Goal: Transaction & Acquisition: Download file/media

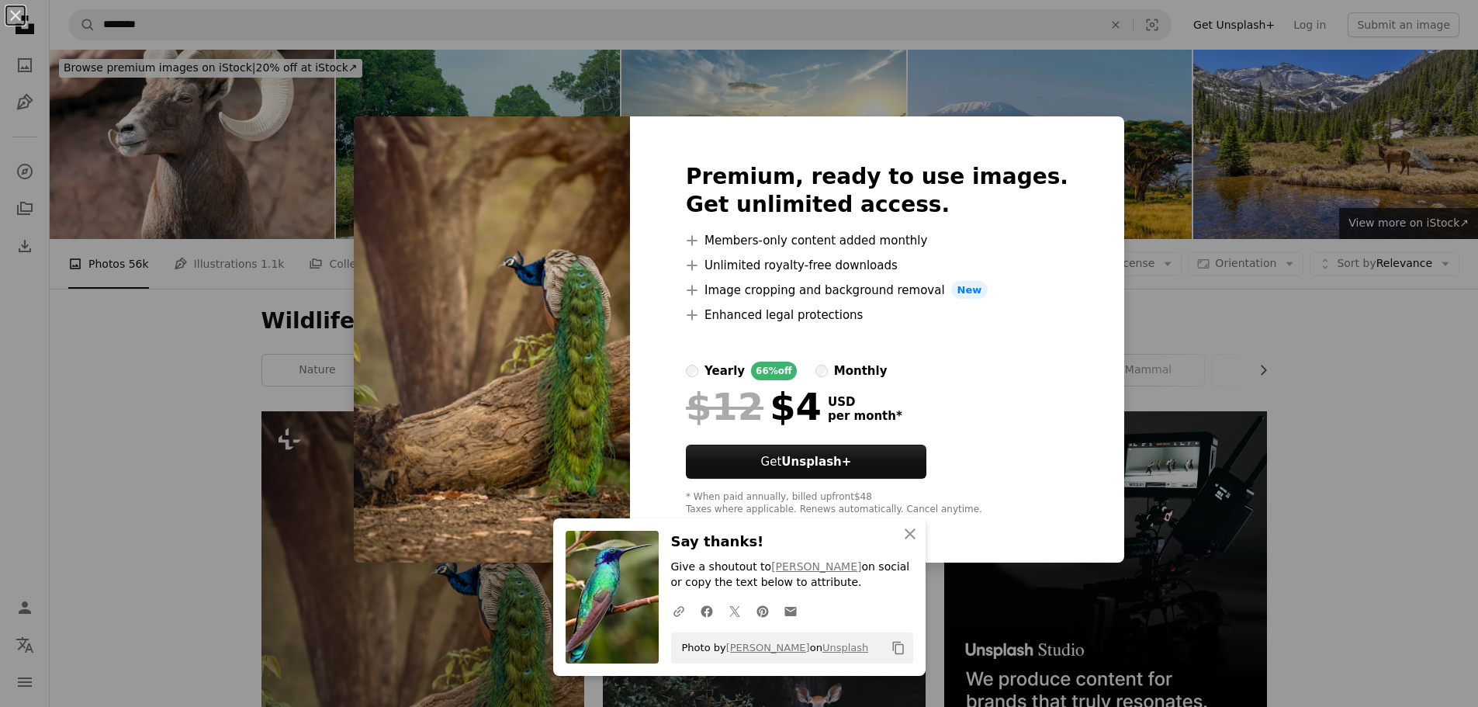
scroll to position [155, 0]
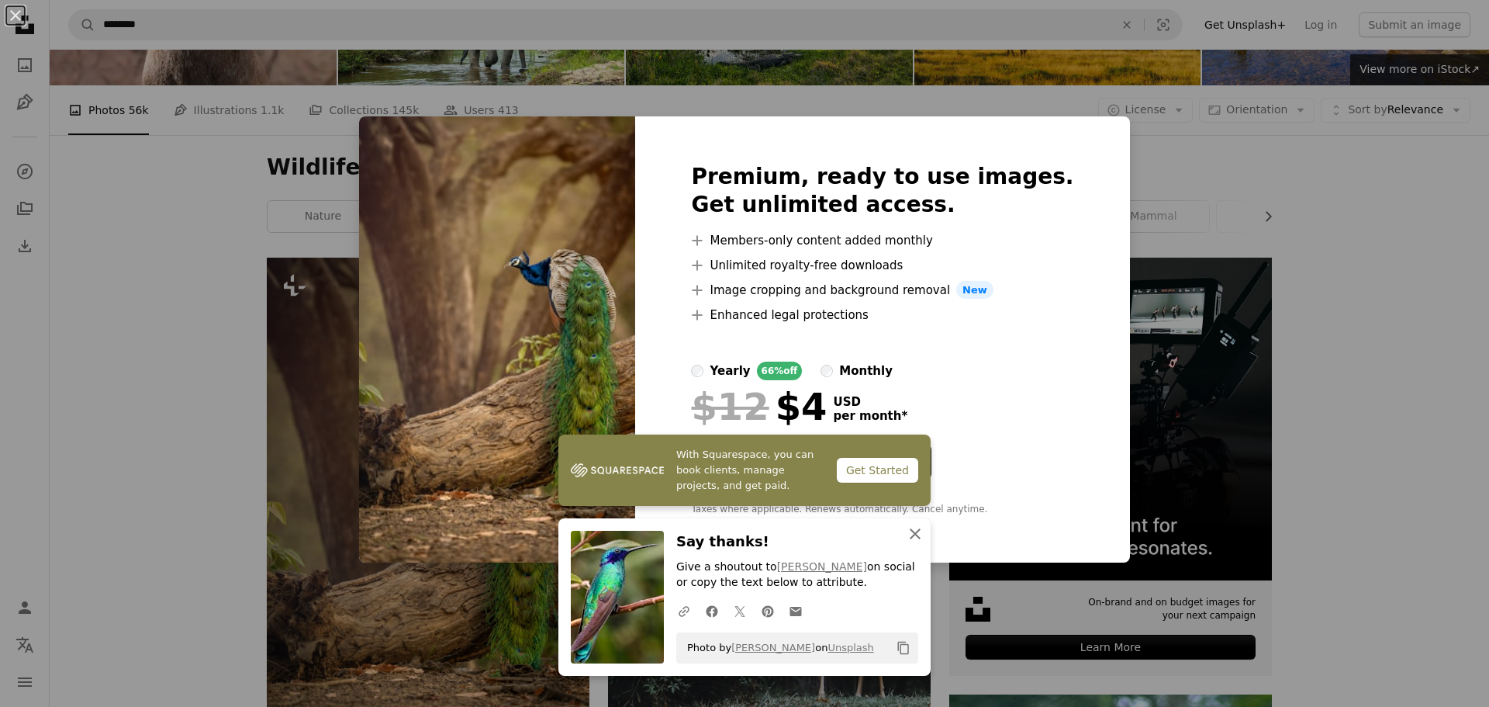
click at [911, 527] on icon "An X shape" at bounding box center [915, 533] width 19 height 19
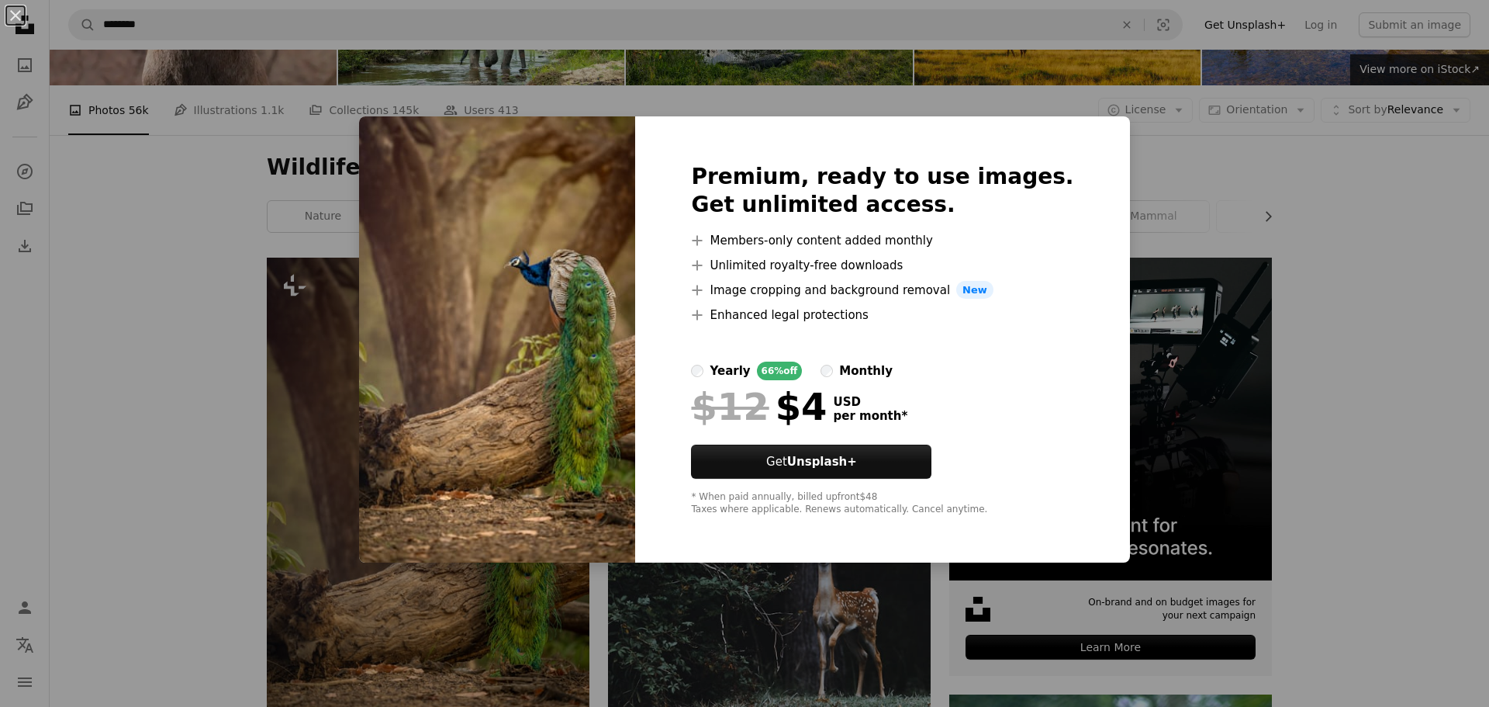
click at [1088, 109] on div "An X shape Premium, ready to use images. Get unlimited access. A plus sign Memb…" at bounding box center [744, 353] width 1489 height 707
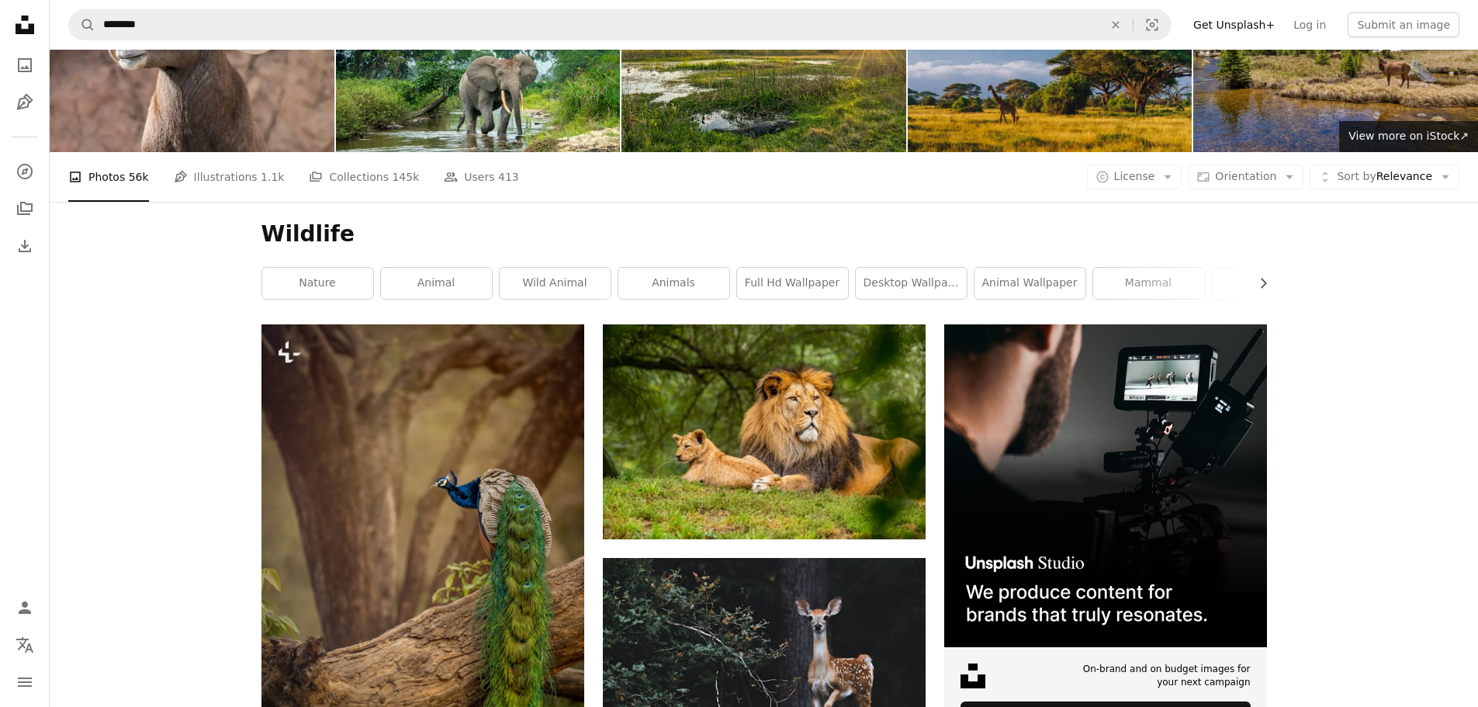
scroll to position [0, 0]
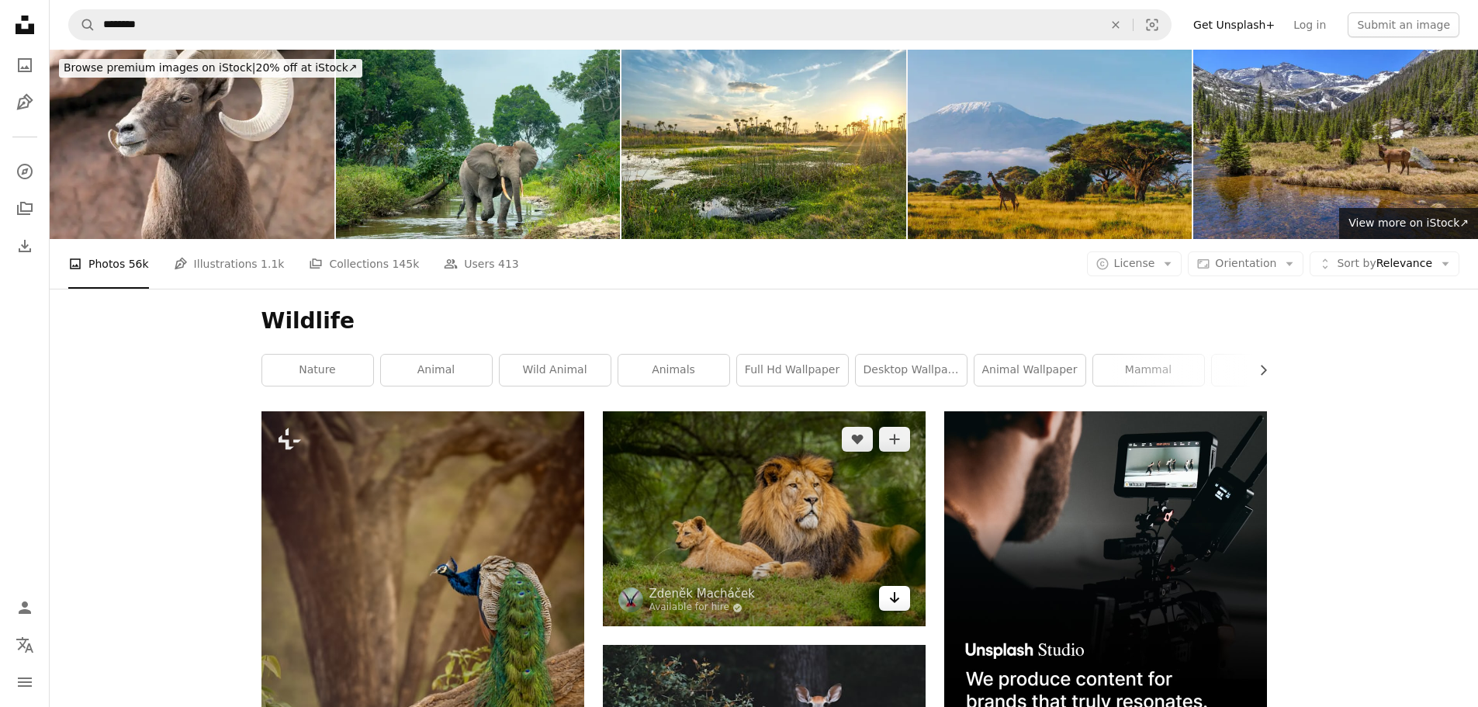
click at [897, 588] on icon "Arrow pointing down" at bounding box center [894, 597] width 12 height 19
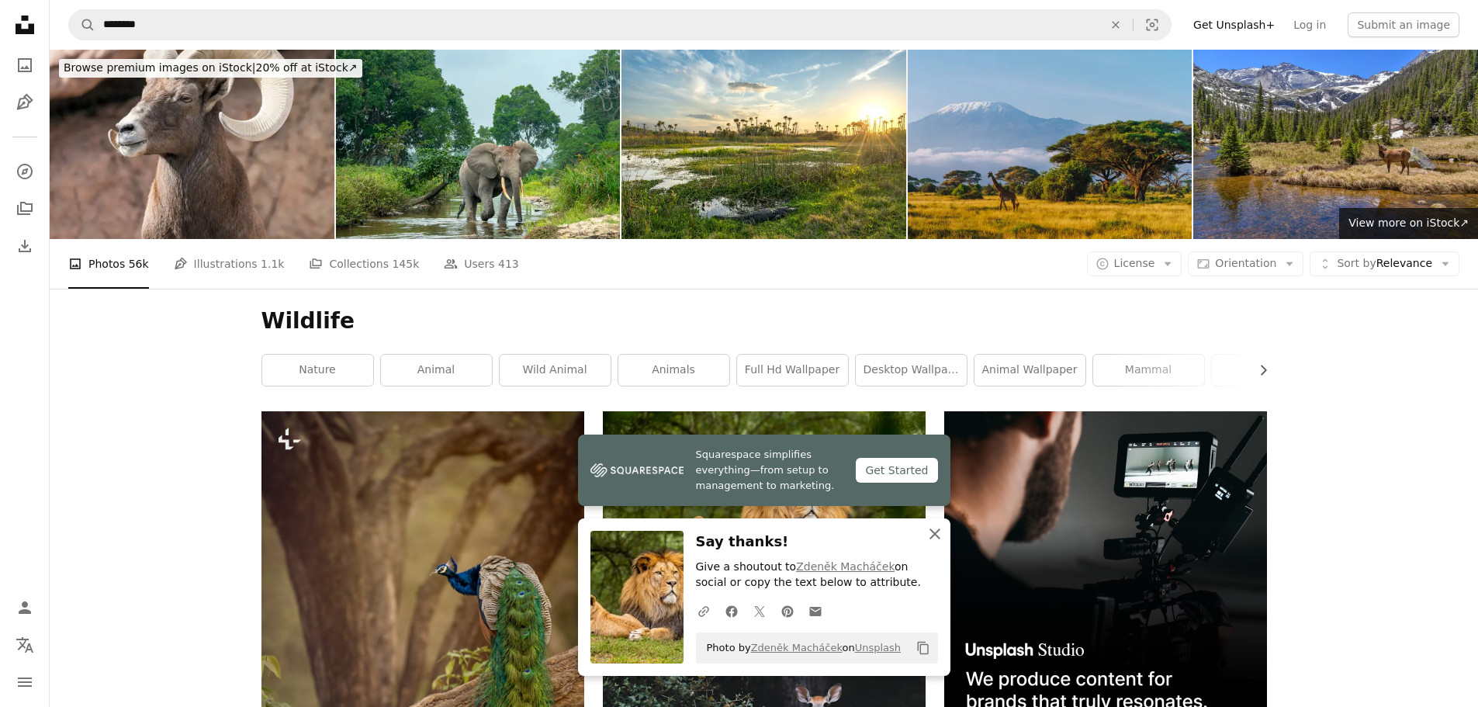
click at [939, 530] on icon "button" at bounding box center [934, 533] width 11 height 11
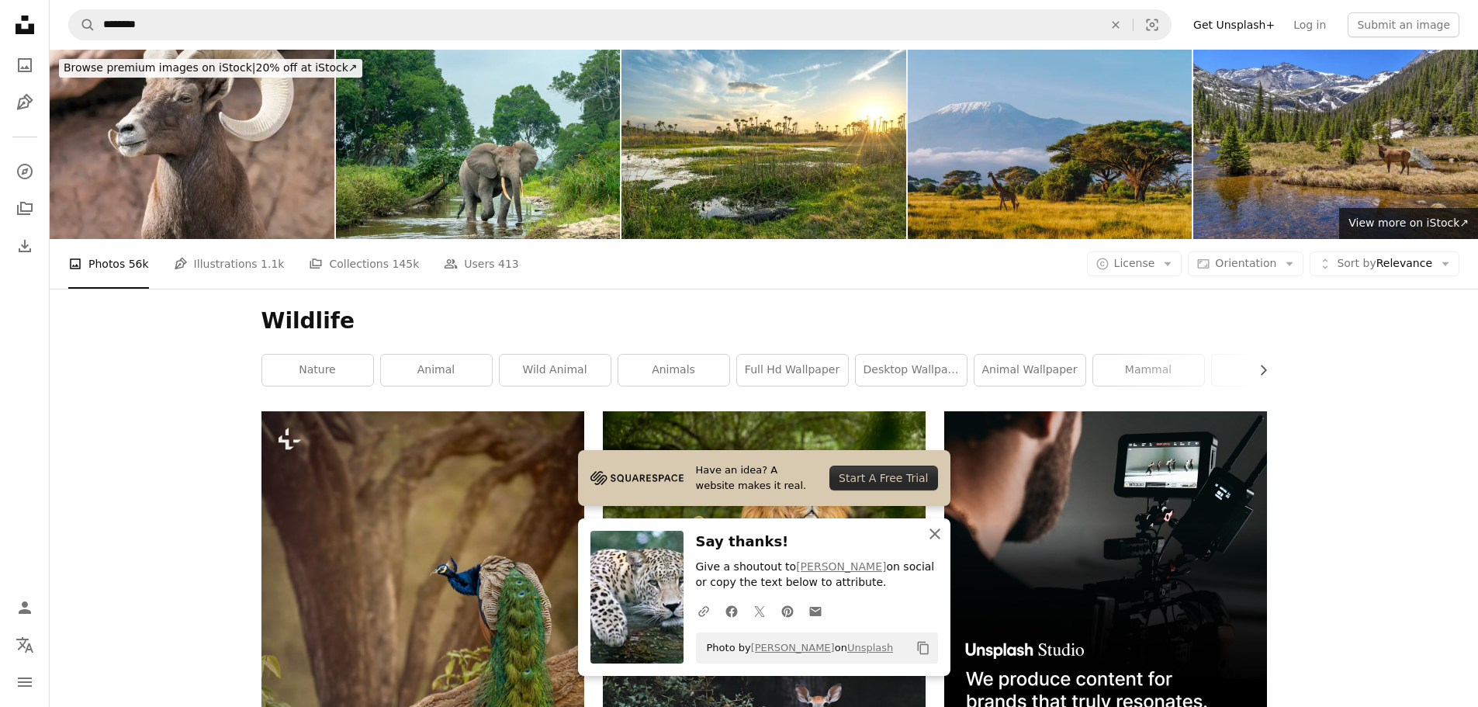
click at [941, 534] on icon "An X shape" at bounding box center [934, 533] width 19 height 19
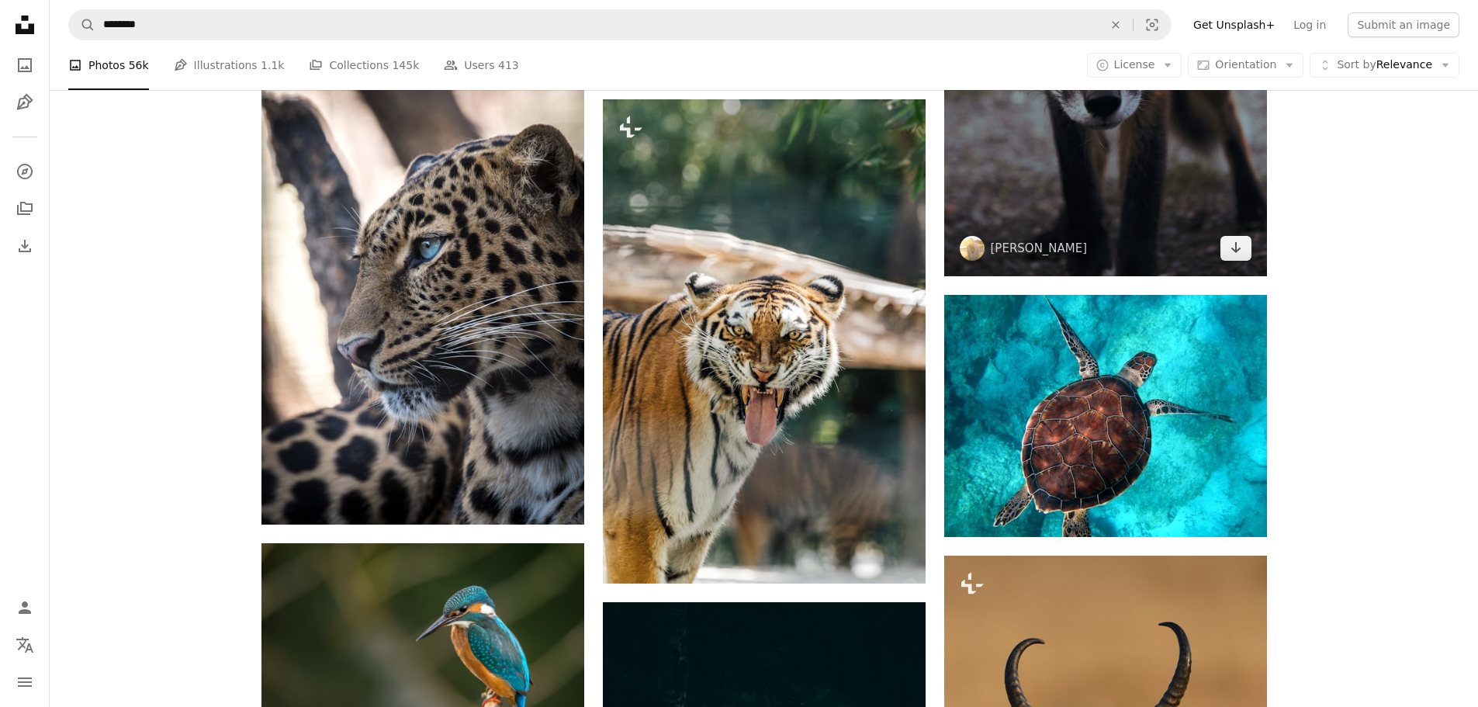
scroll to position [2017, 0]
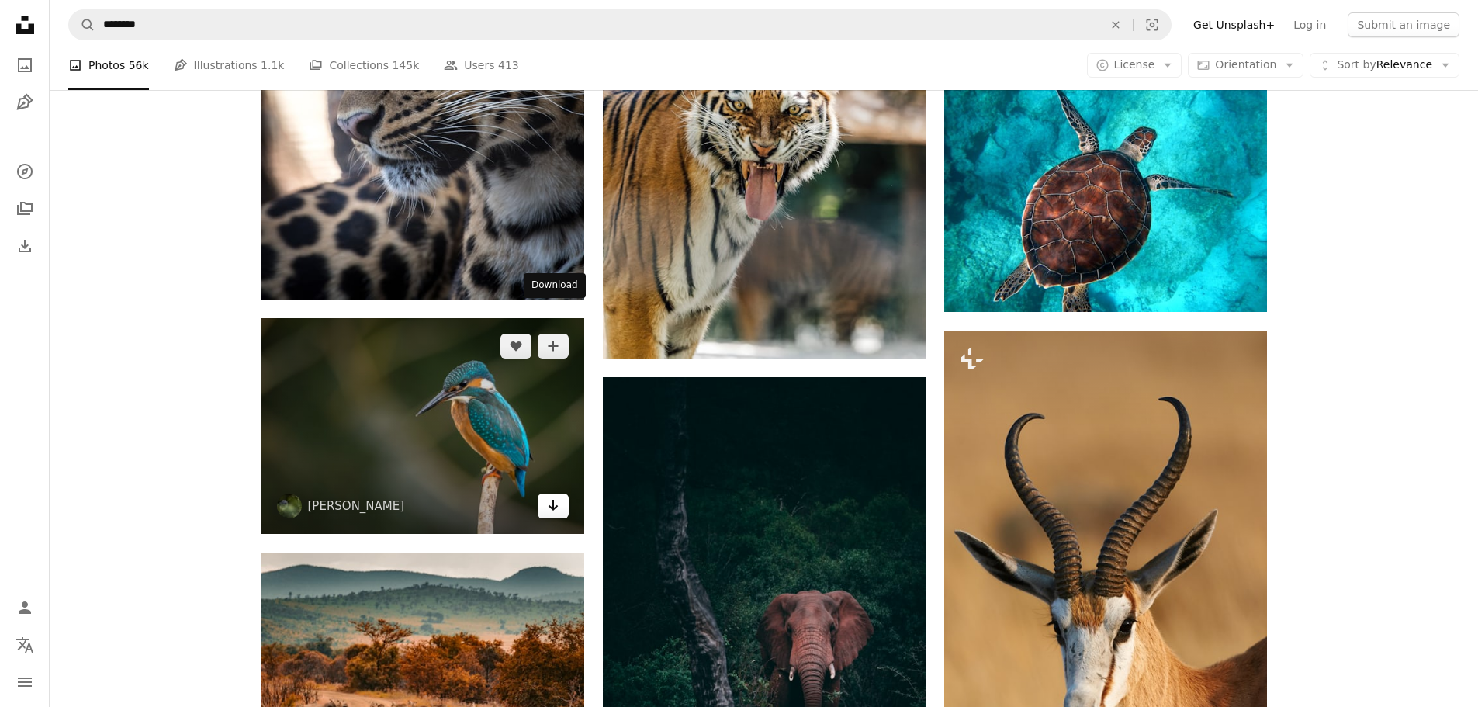
click at [561, 493] on link "Arrow pointing down" at bounding box center [553, 505] width 31 height 25
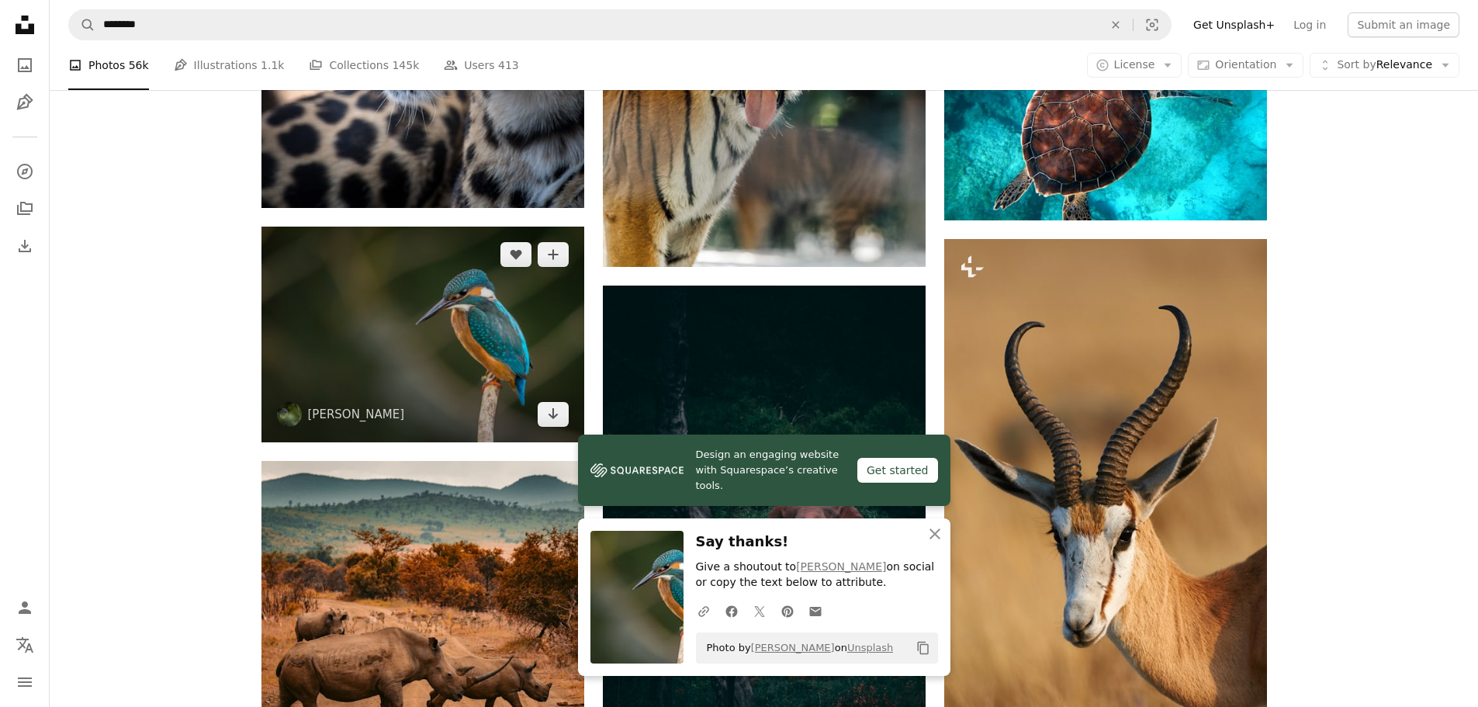
scroll to position [2327, 0]
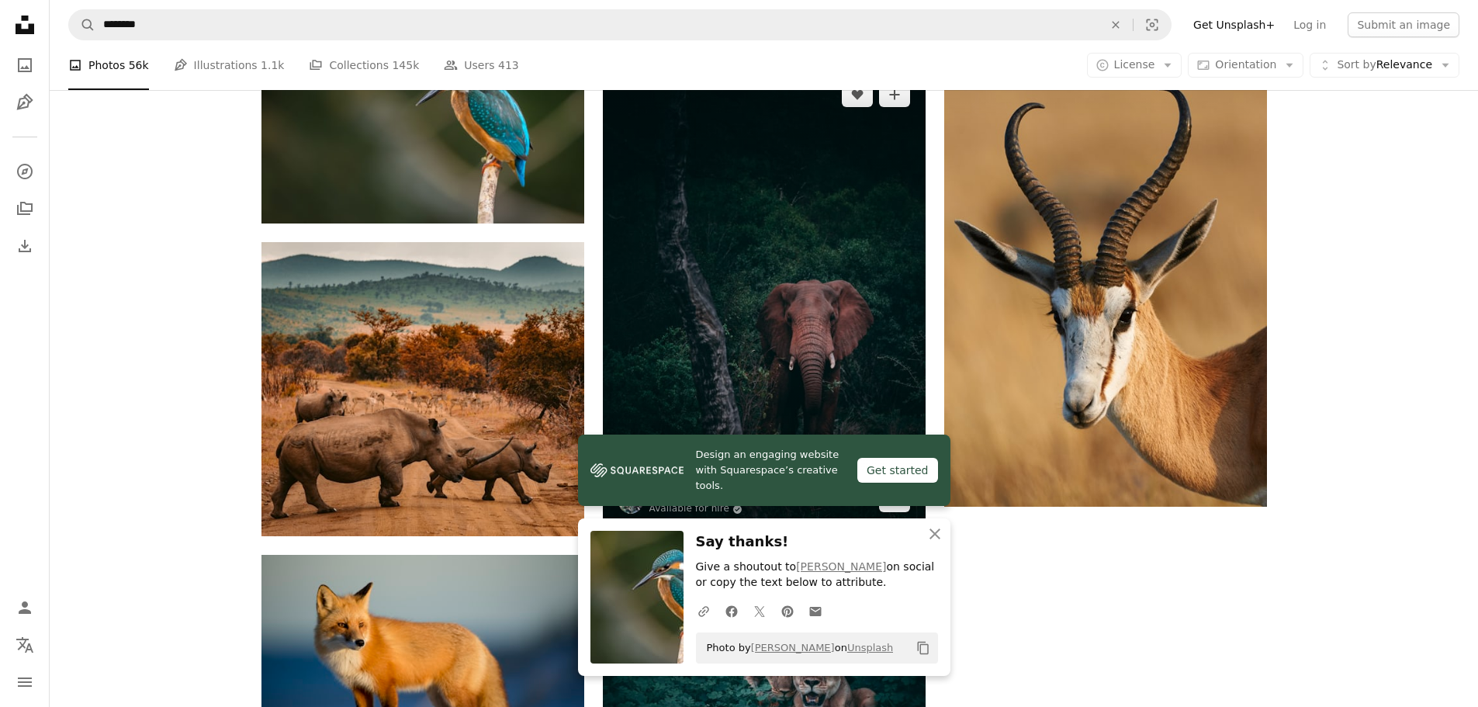
click at [894, 493] on icon "Download" at bounding box center [894, 498] width 10 height 11
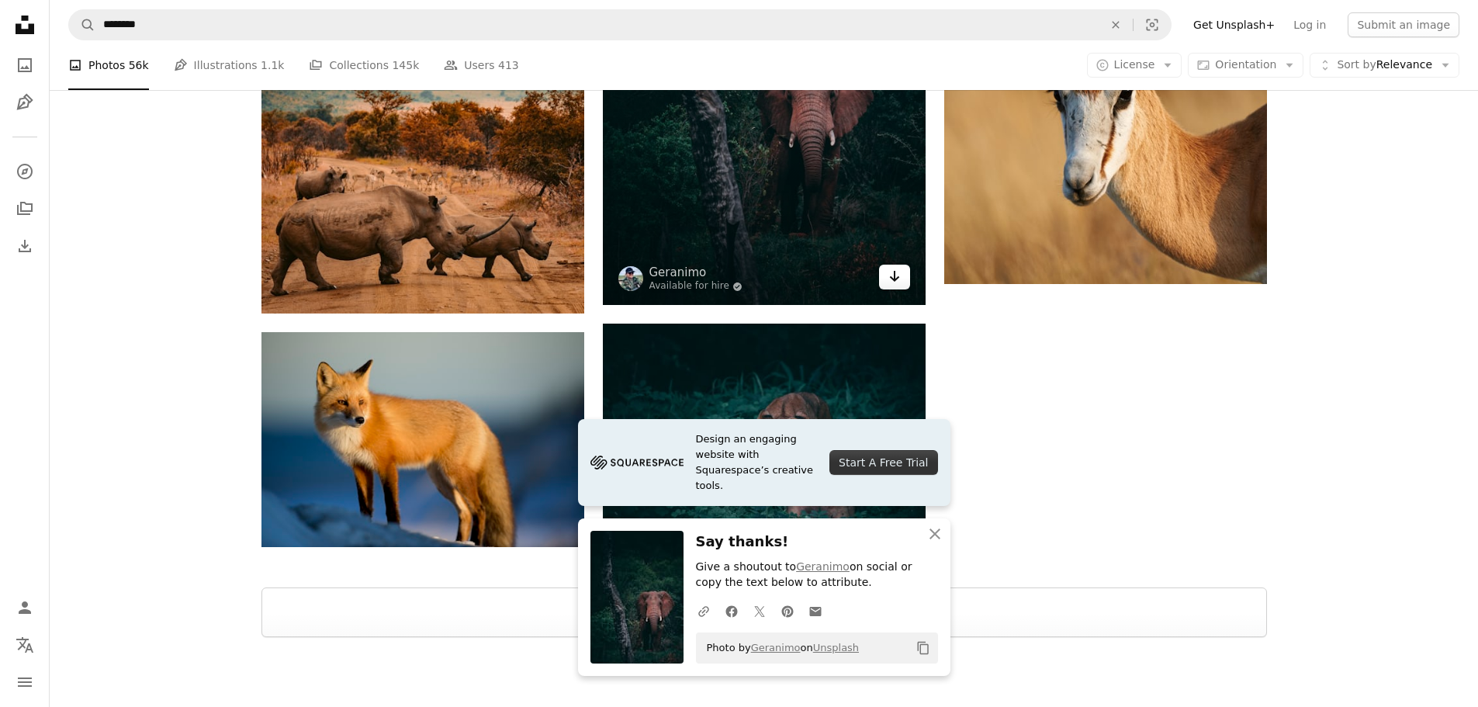
scroll to position [2550, 0]
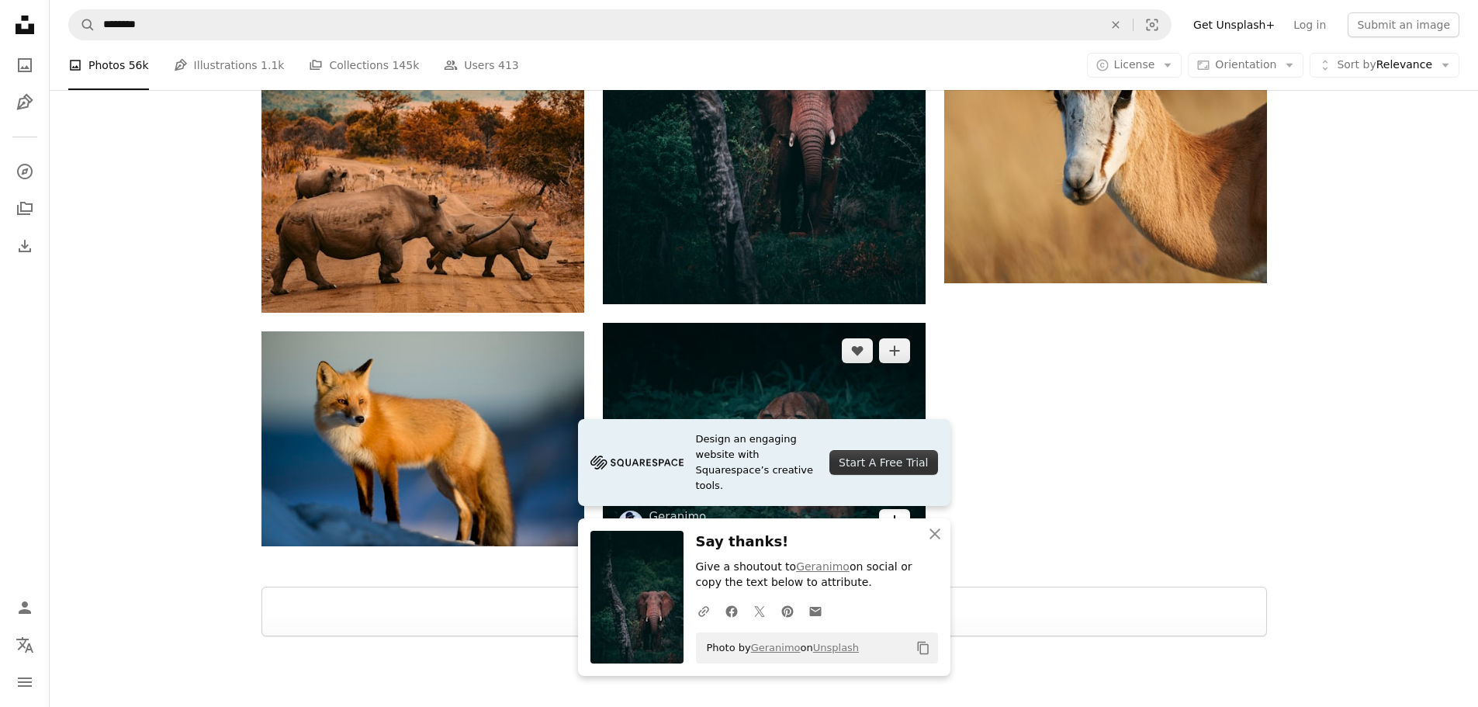
click at [883, 509] on link "Arrow pointing down" at bounding box center [894, 521] width 31 height 25
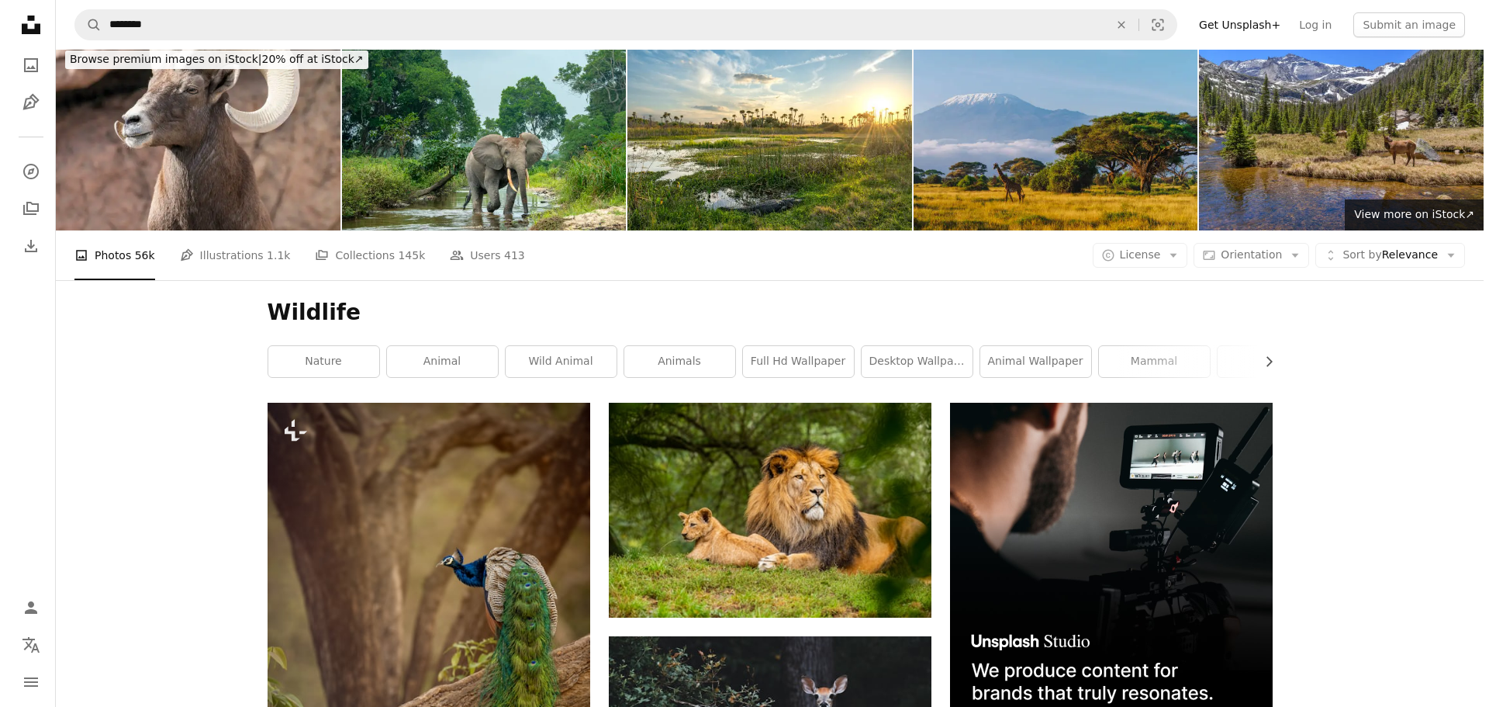
scroll to position [0, 0]
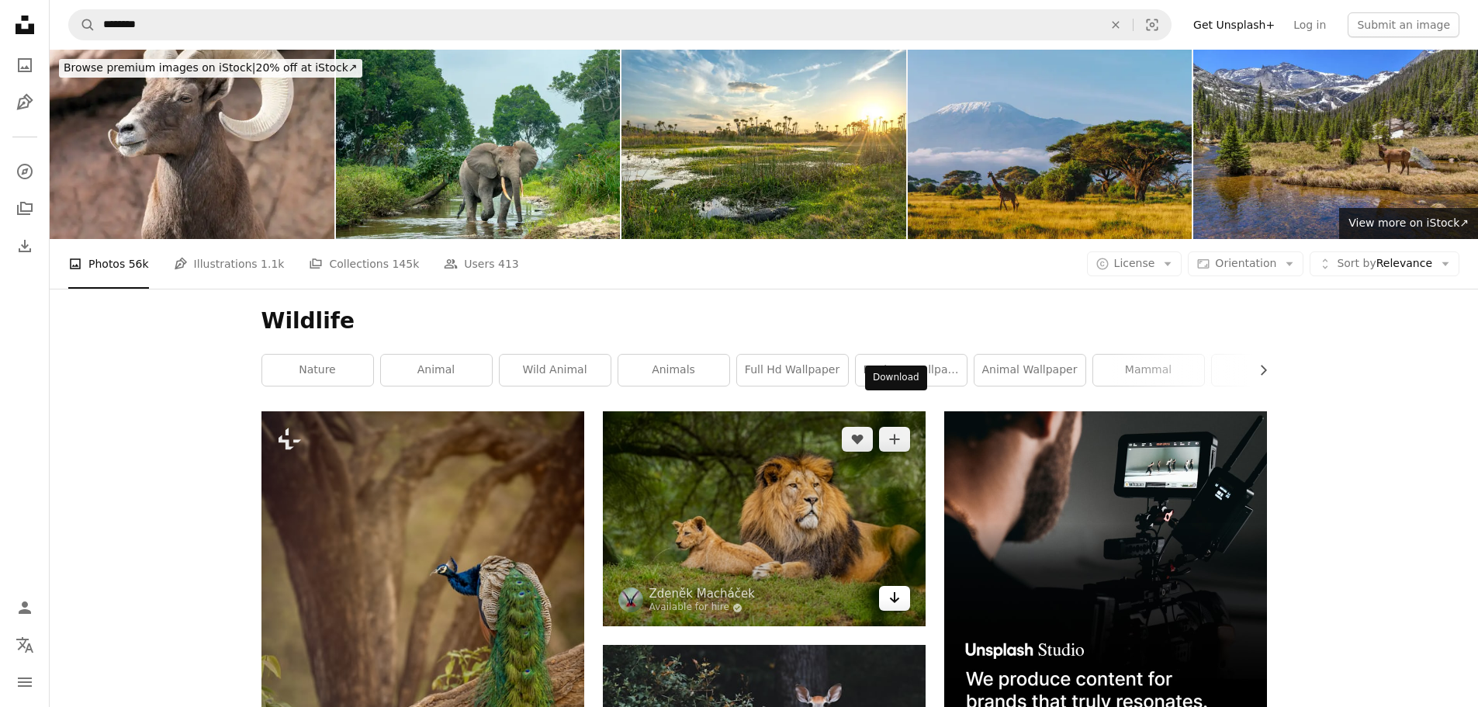
click at [897, 588] on icon "Arrow pointing down" at bounding box center [894, 597] width 12 height 19
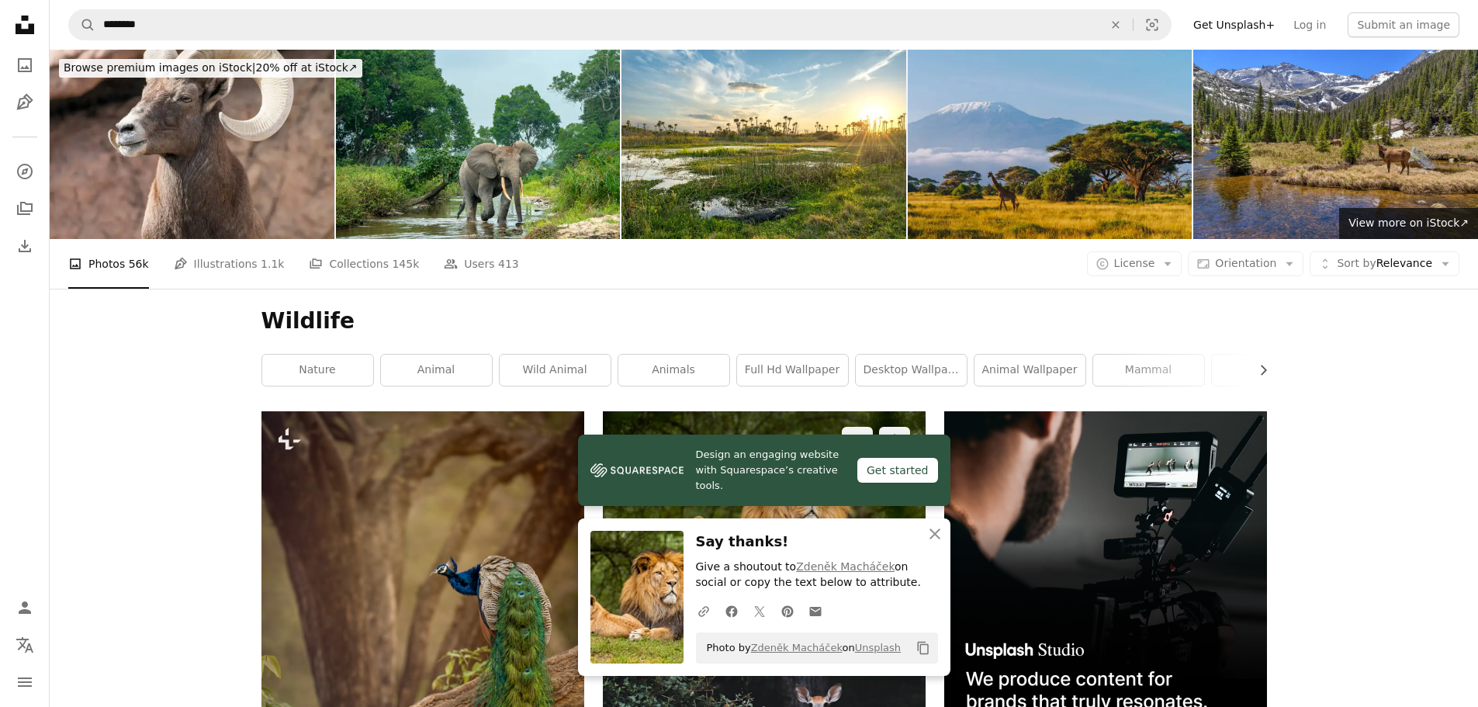
click at [897, 588] on icon "Arrow pointing down" at bounding box center [894, 597] width 12 height 19
drag, startPoint x: 816, startPoint y: 349, endPoint x: 752, endPoint y: 286, distance: 90.0
click at [752, 411] on img at bounding box center [764, 518] width 323 height 215
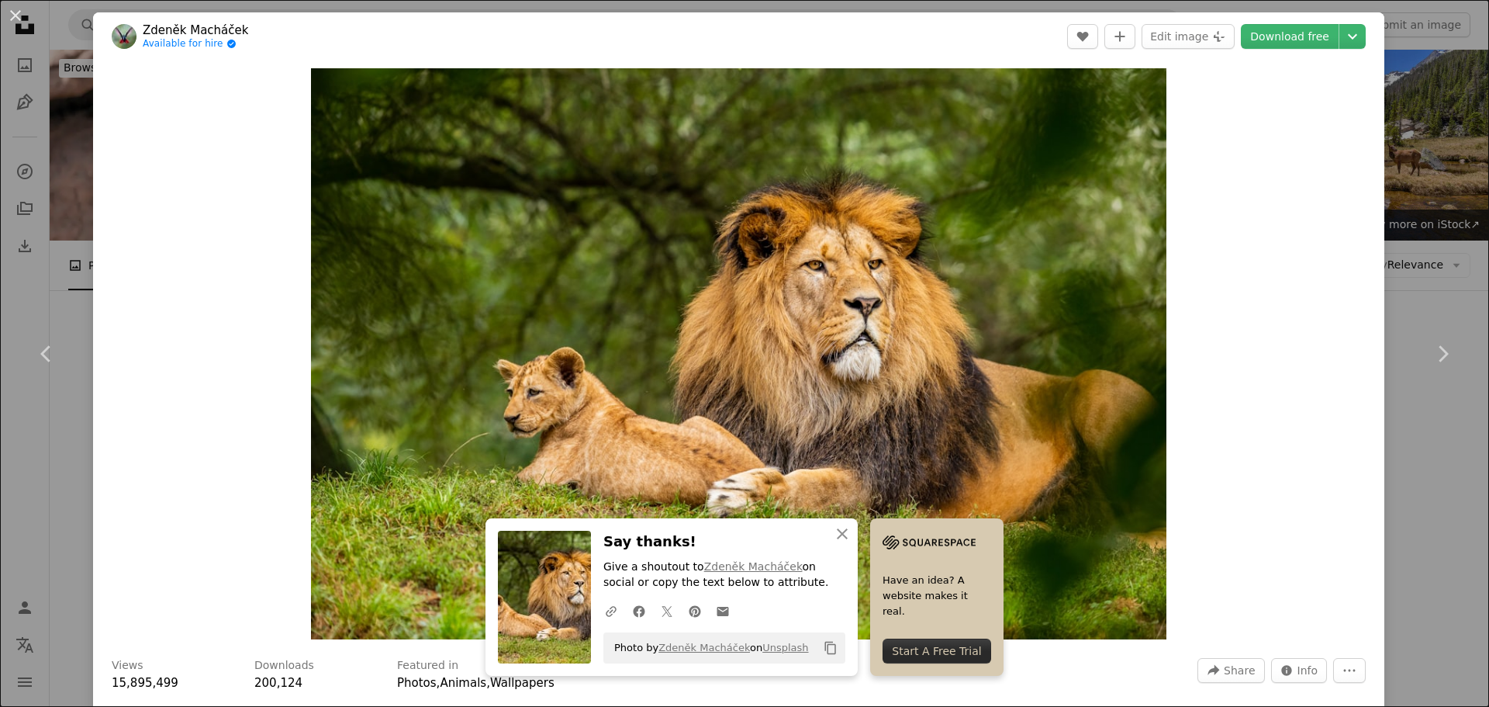
click at [876, 349] on img "Zoom in on this image" at bounding box center [739, 353] width 856 height 571
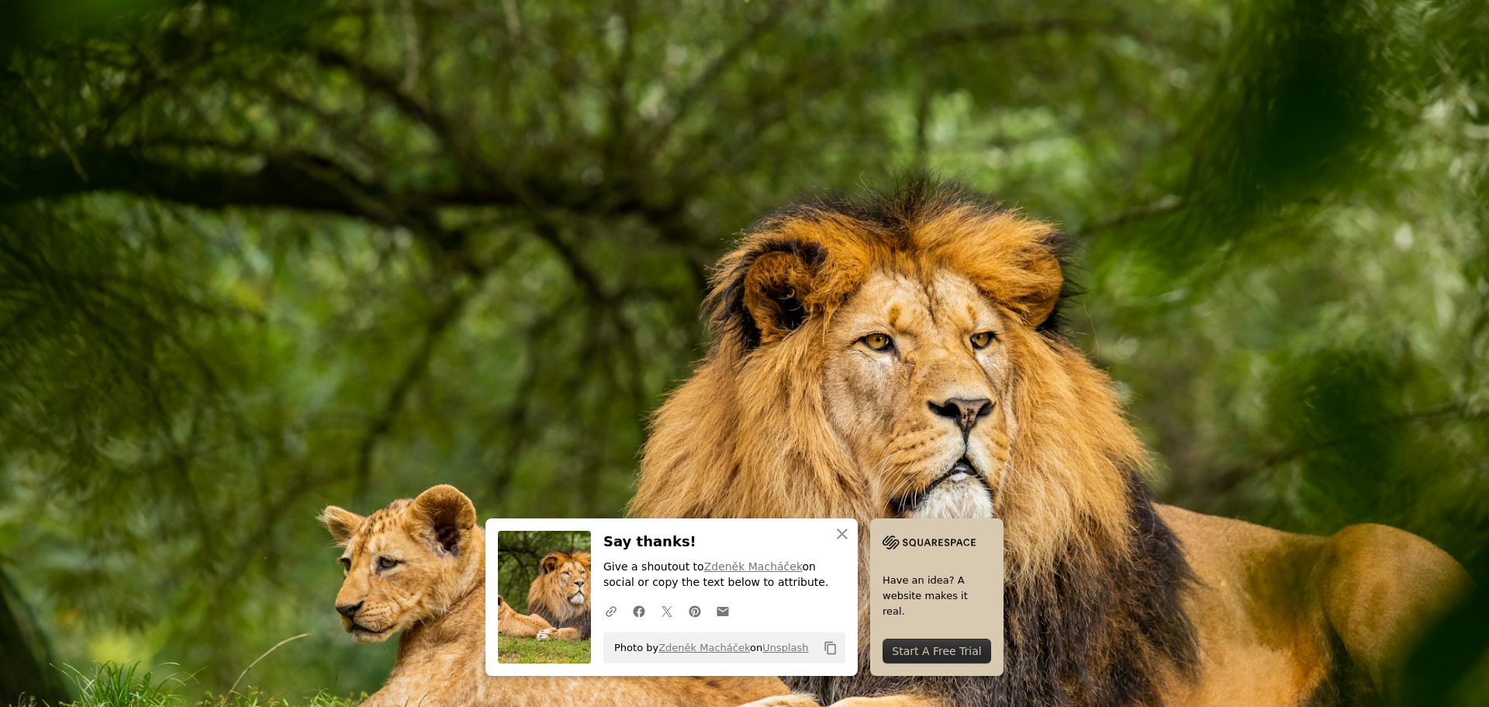
scroll to position [136, 0]
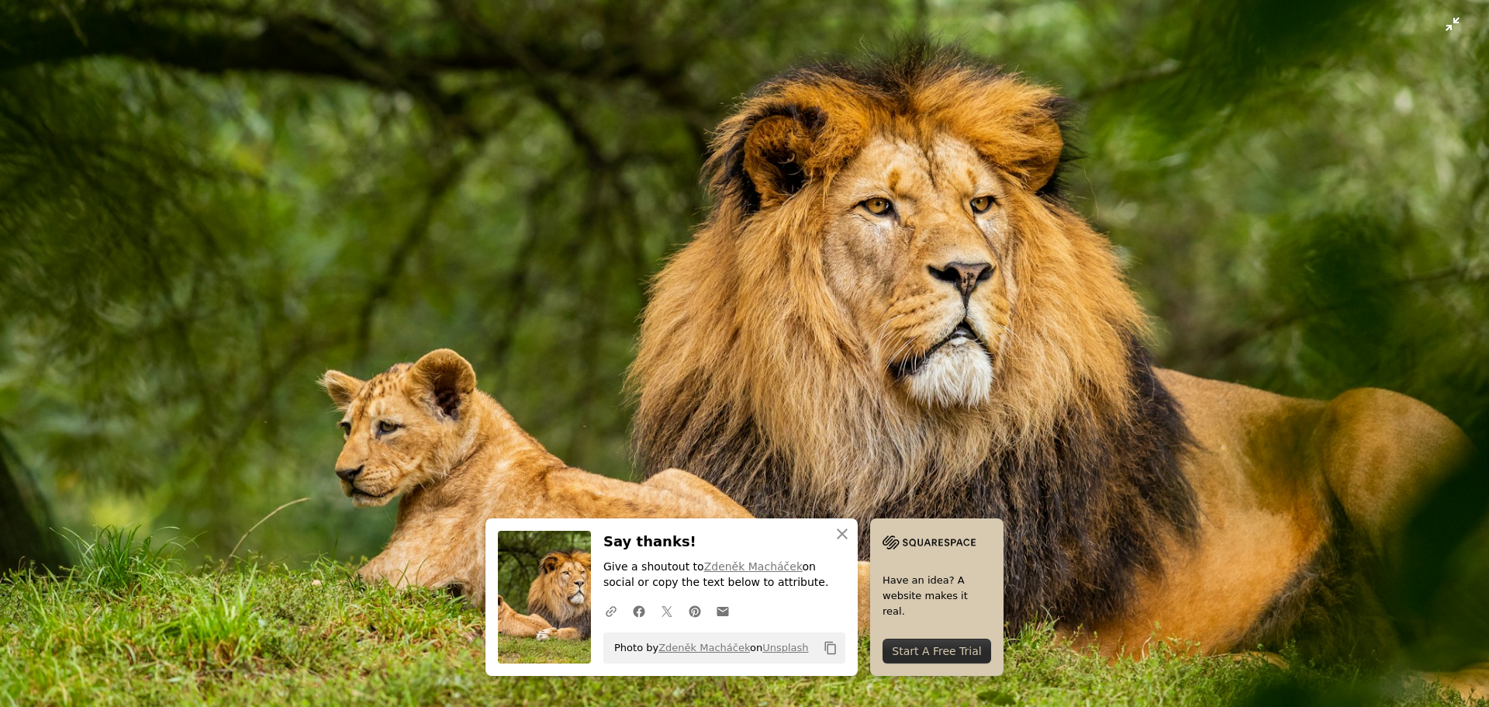
click at [1450, 25] on img "Zoom out on this image" at bounding box center [744, 360] width 1491 height 994
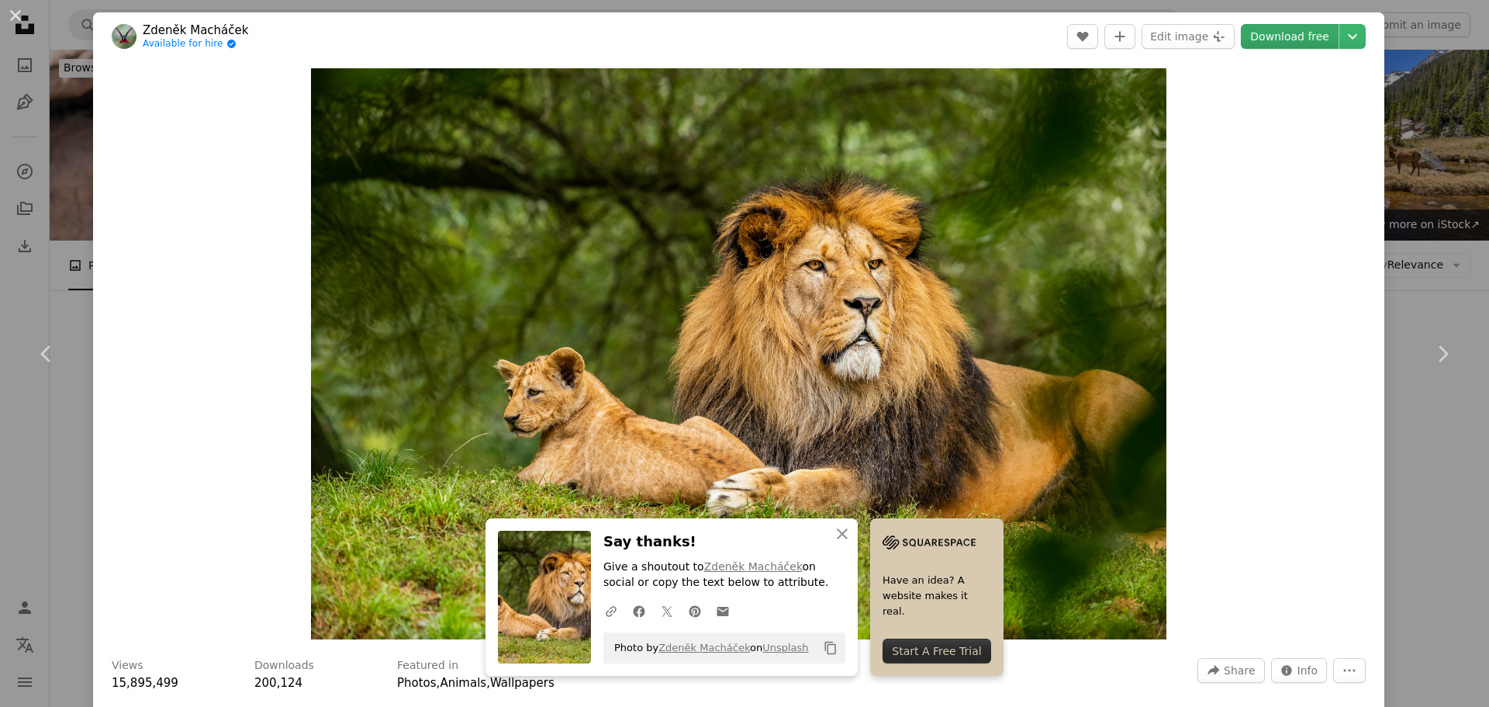
click at [1303, 33] on link "Download free" at bounding box center [1290, 36] width 98 height 25
click at [1291, 29] on link "Download free" at bounding box center [1290, 36] width 98 height 25
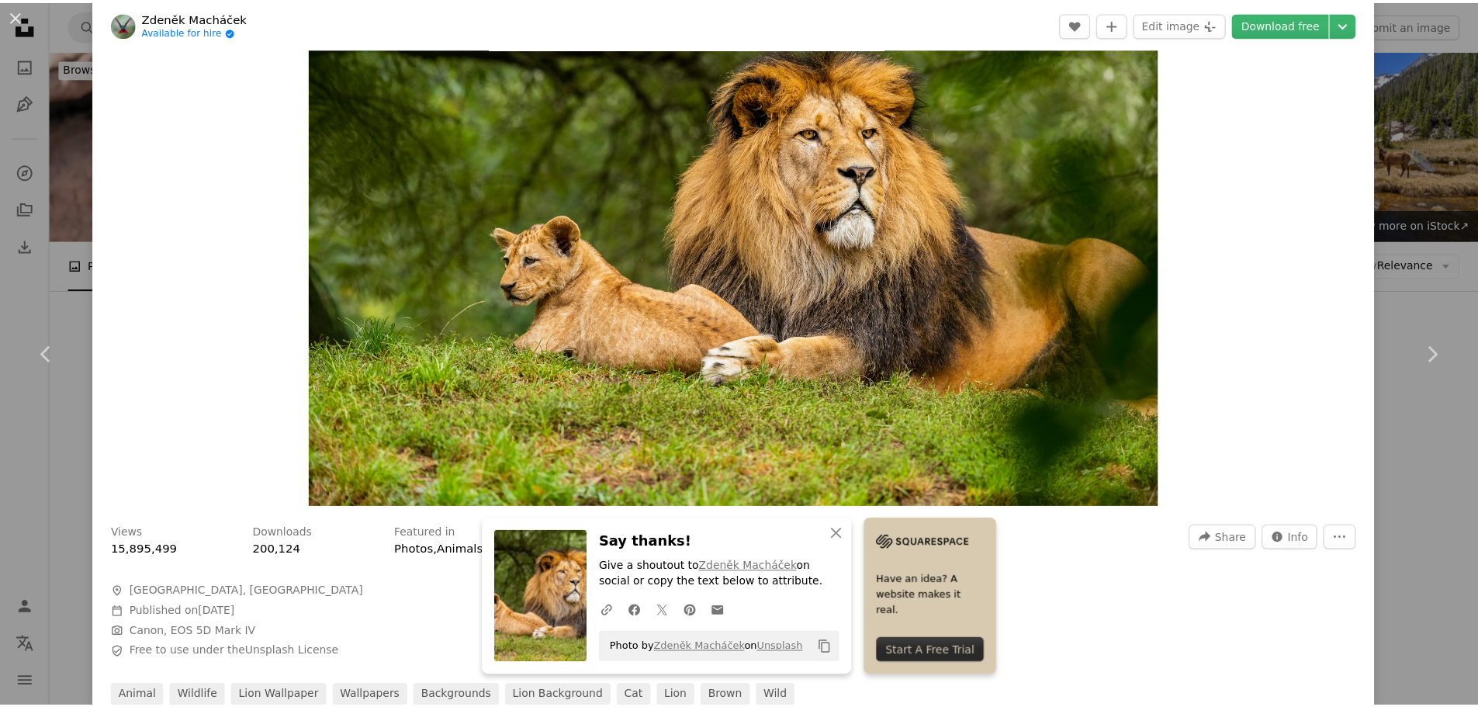
scroll to position [0, 0]
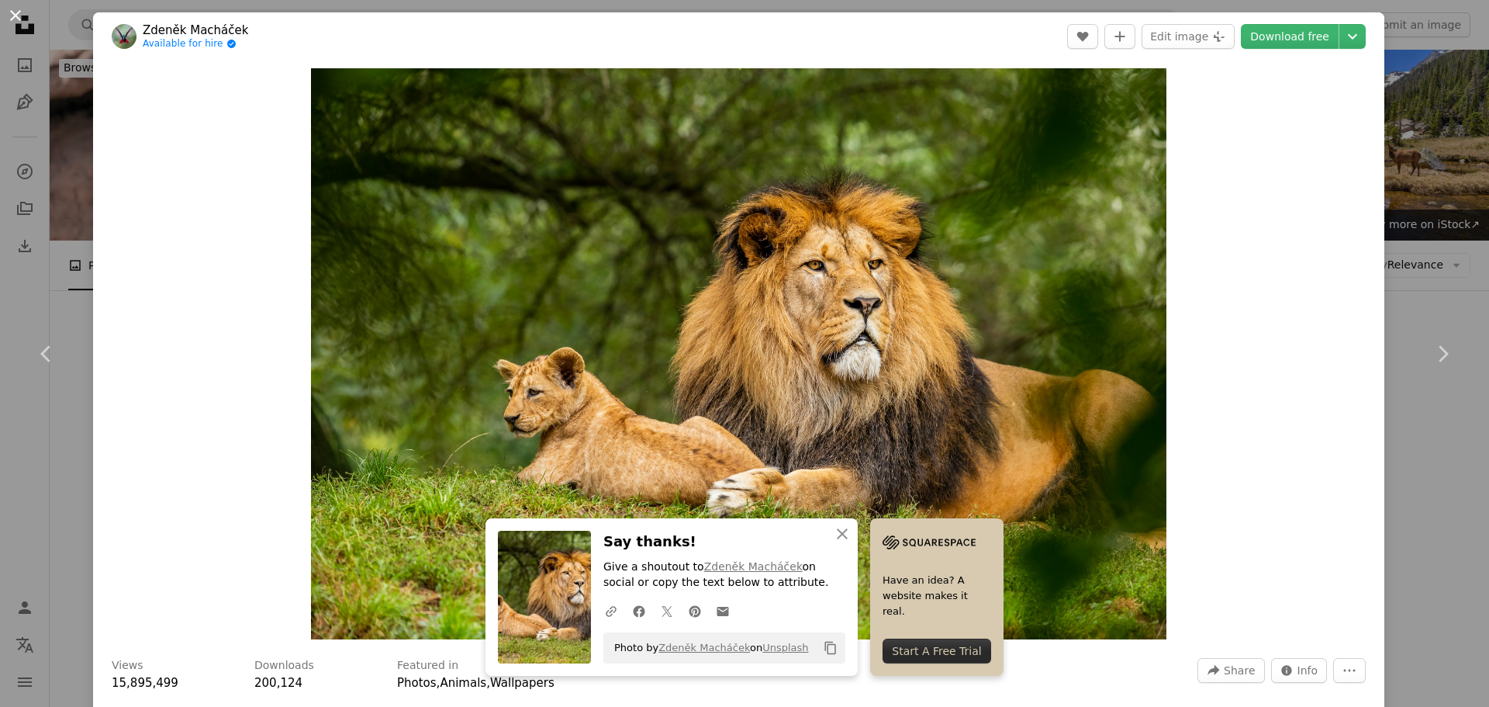
click at [18, 22] on button "An X shape" at bounding box center [15, 15] width 19 height 19
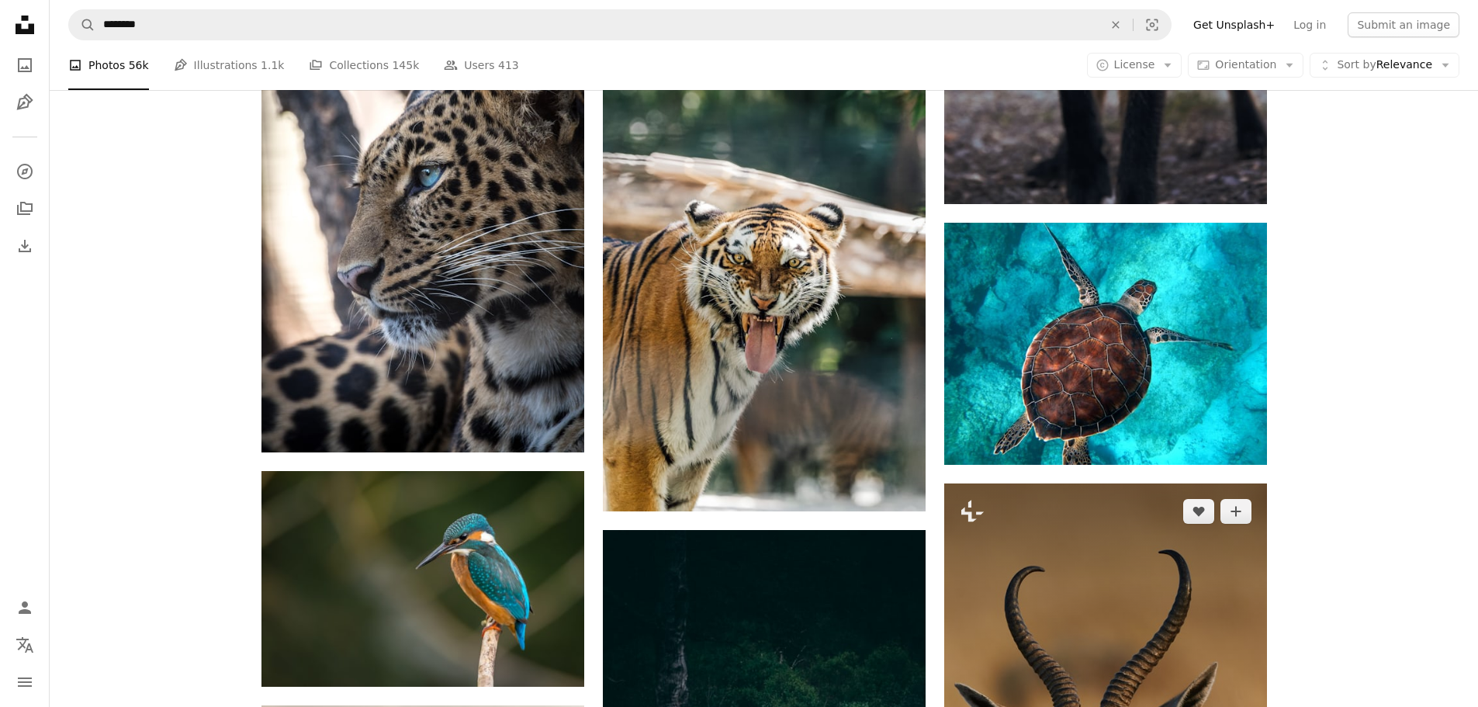
scroll to position [1862, 0]
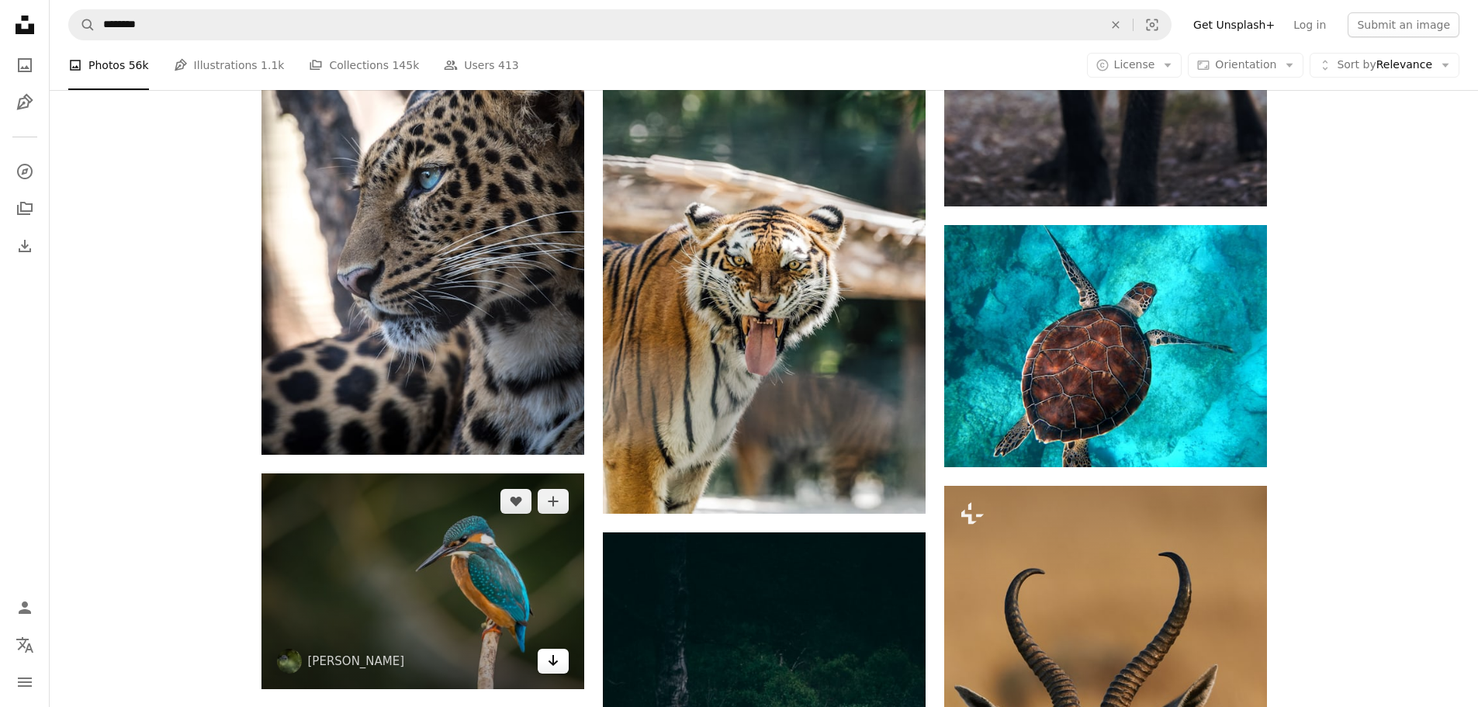
click at [549, 655] on icon "Download" at bounding box center [553, 660] width 10 height 11
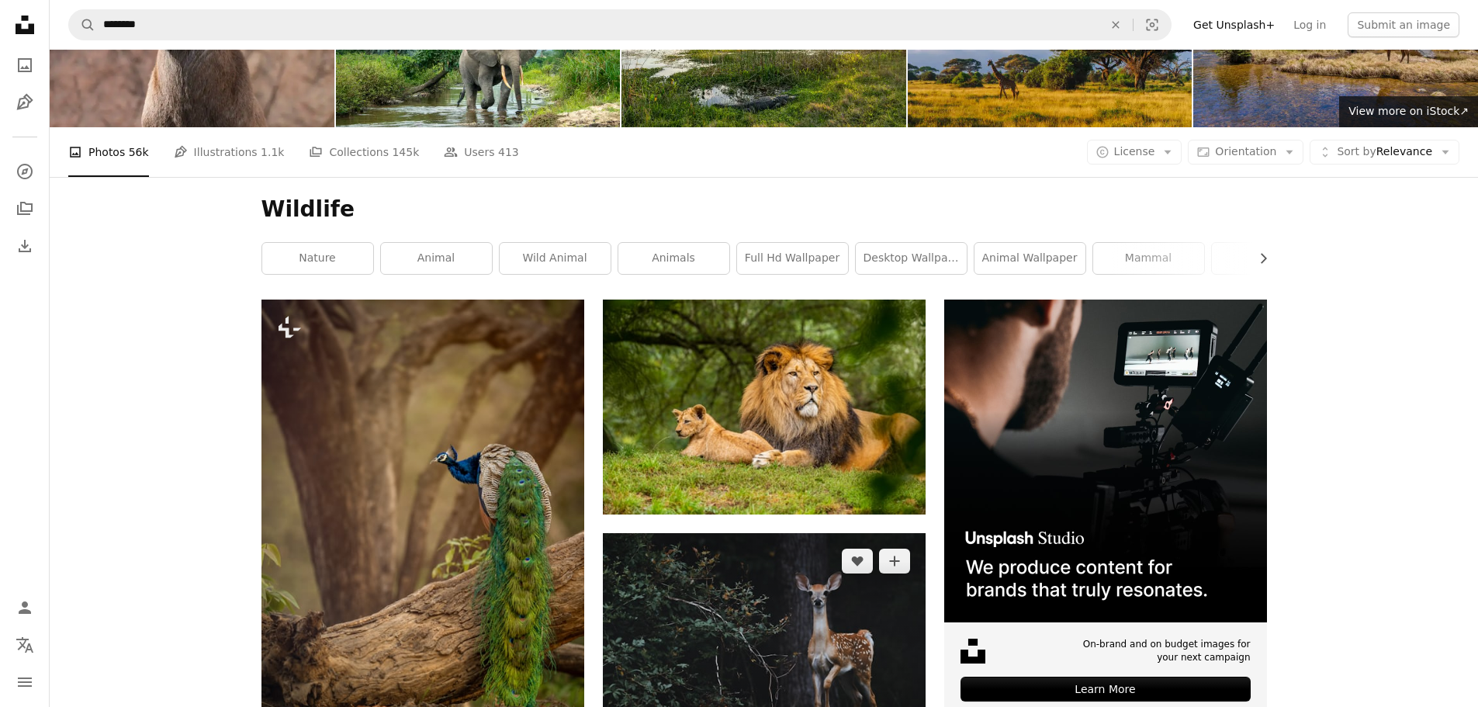
scroll to position [0, 0]
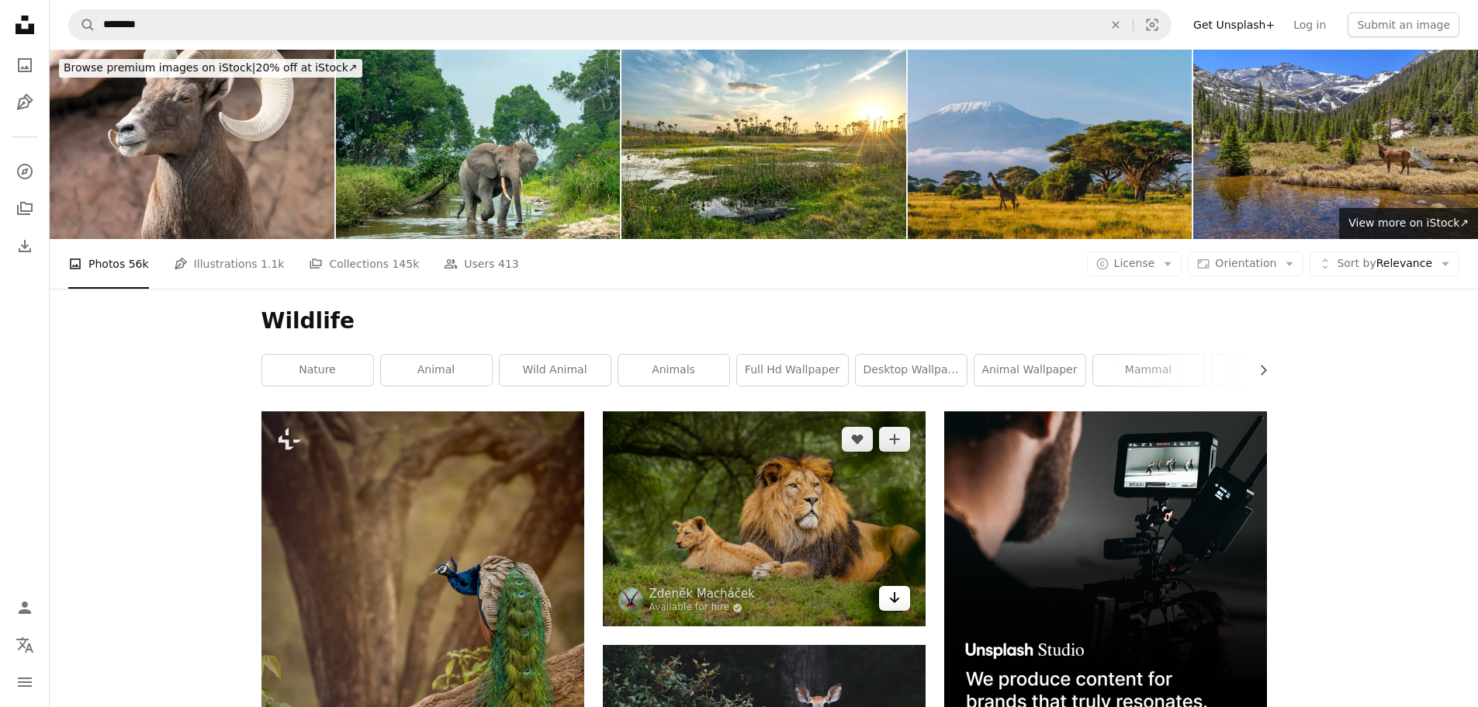
click at [895, 588] on icon "Arrow pointing down" at bounding box center [894, 597] width 12 height 19
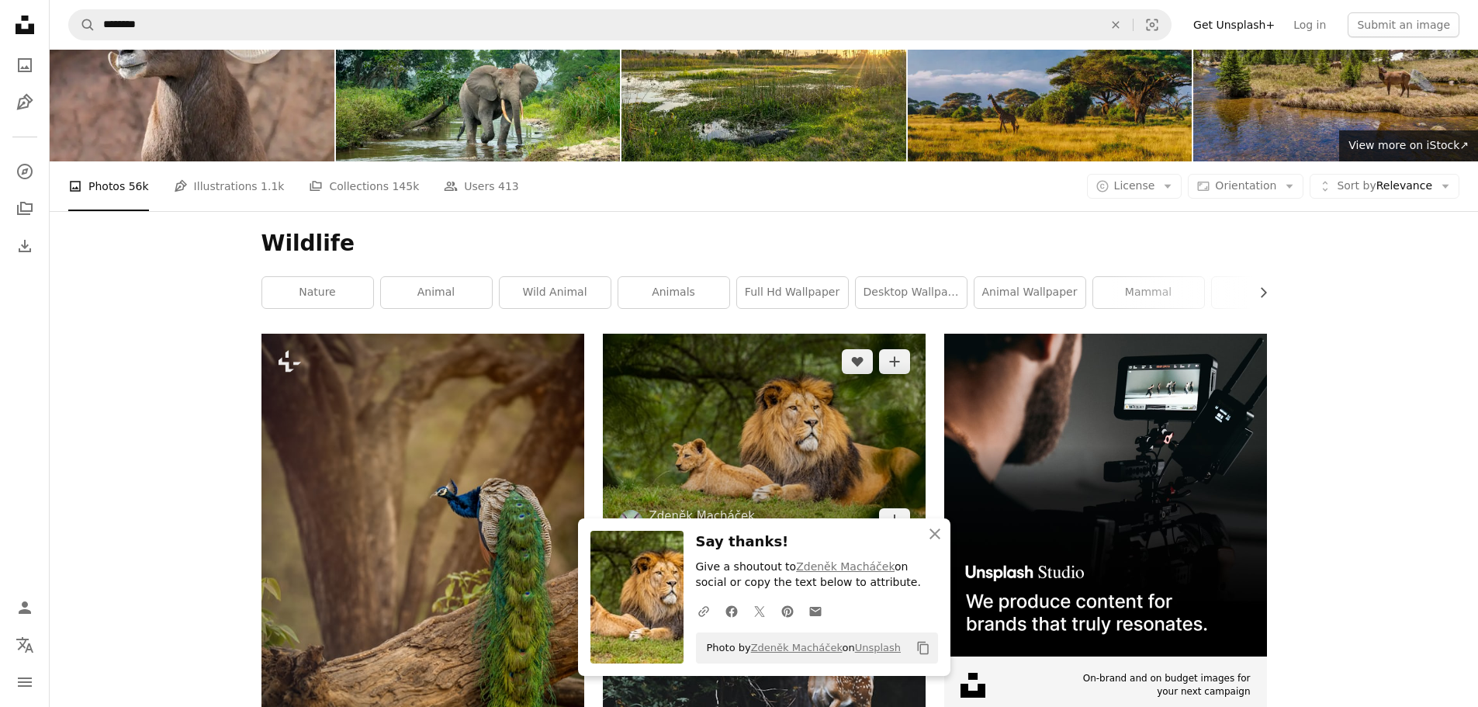
scroll to position [155, 0]
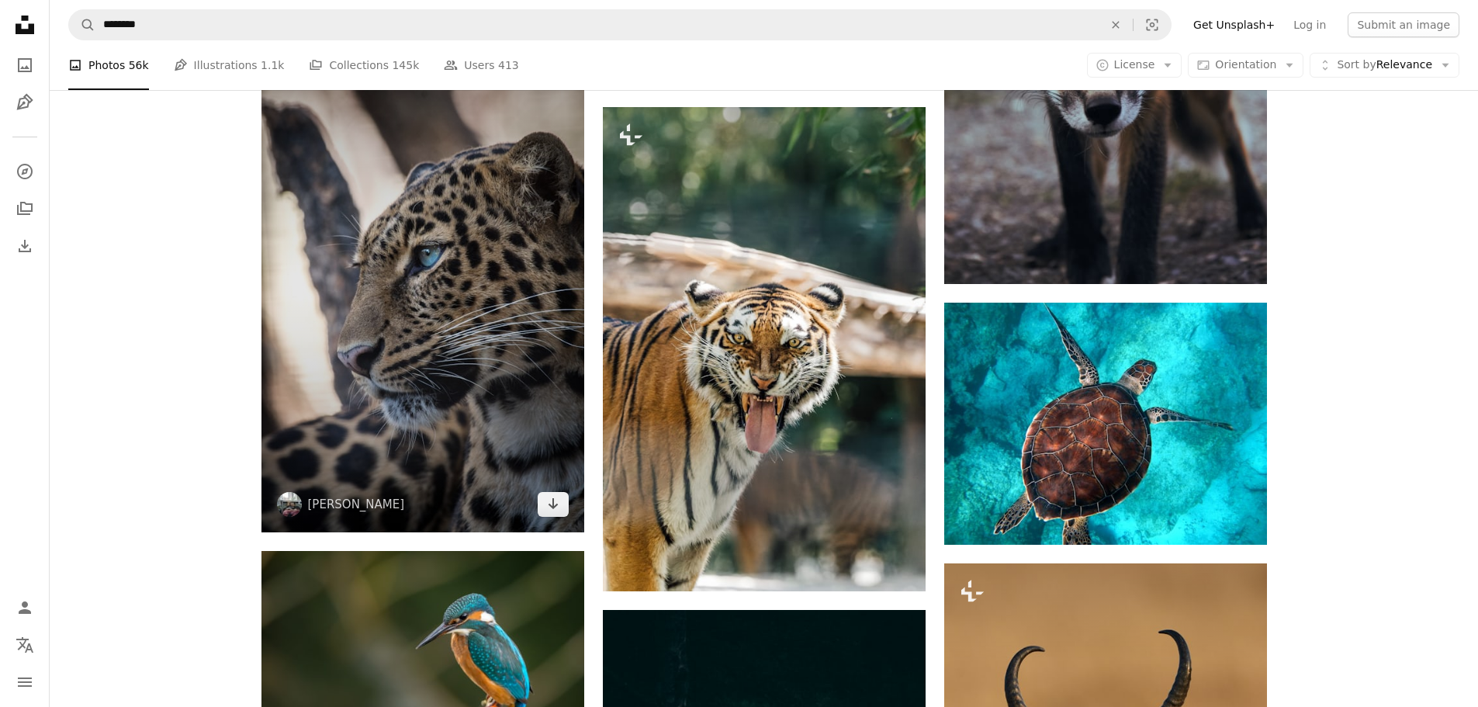
scroll to position [1862, 0]
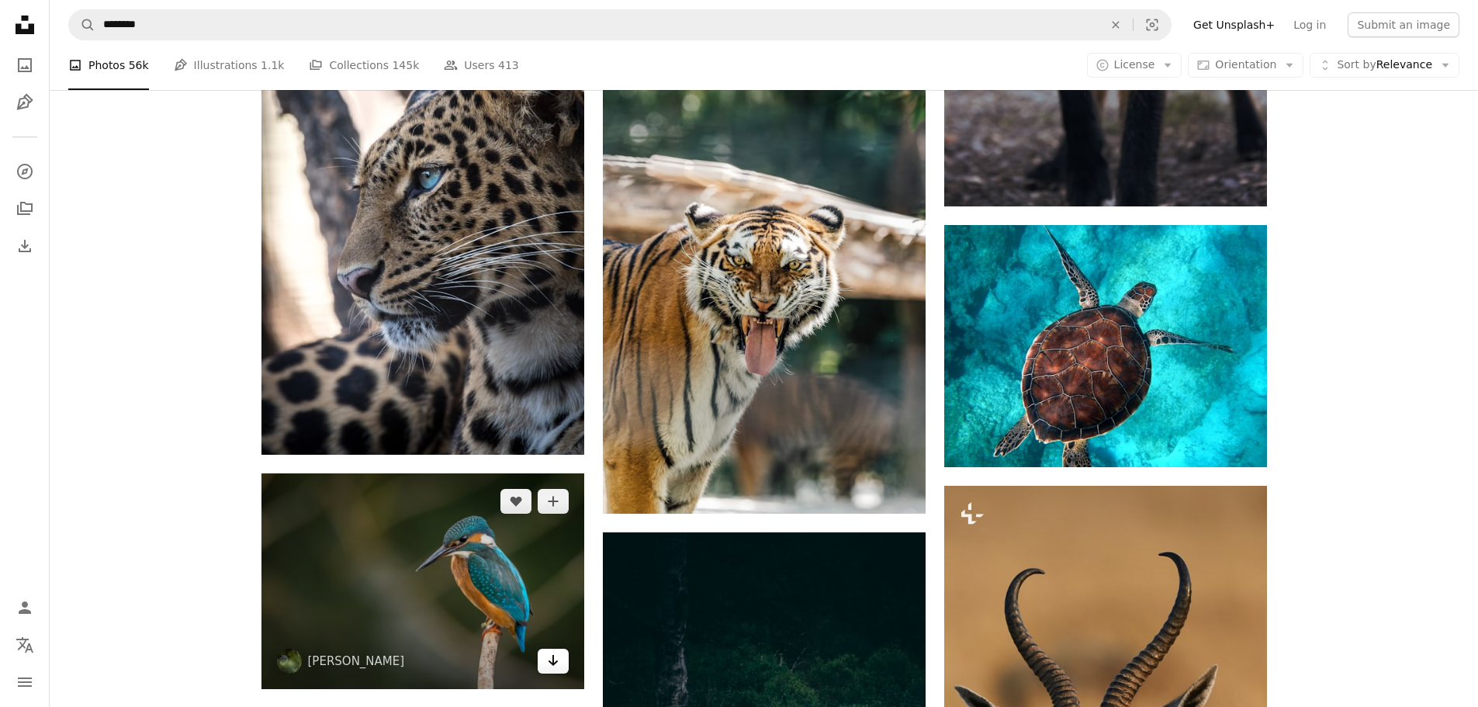
click at [556, 651] on icon "Arrow pointing down" at bounding box center [553, 660] width 12 height 19
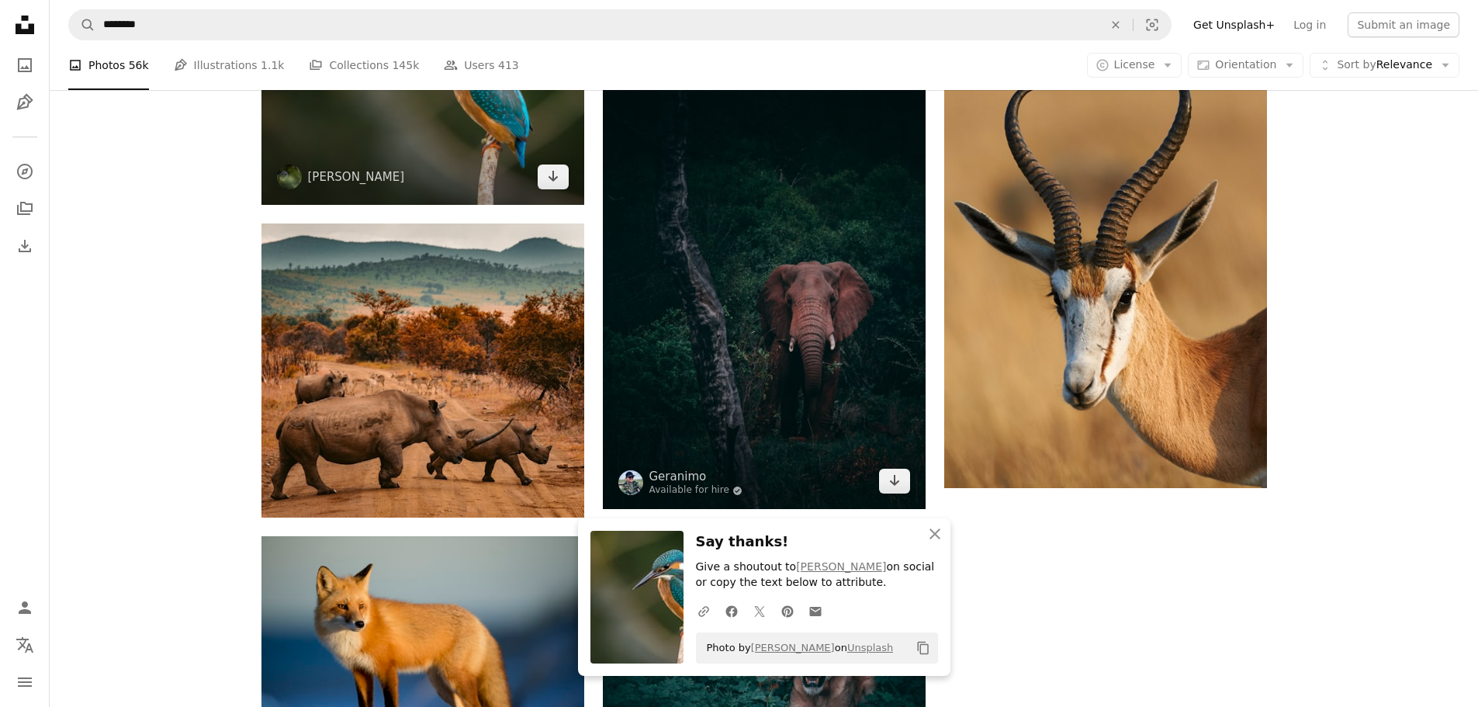
scroll to position [2550, 0]
